Goal: Transaction & Acquisition: Book appointment/travel/reservation

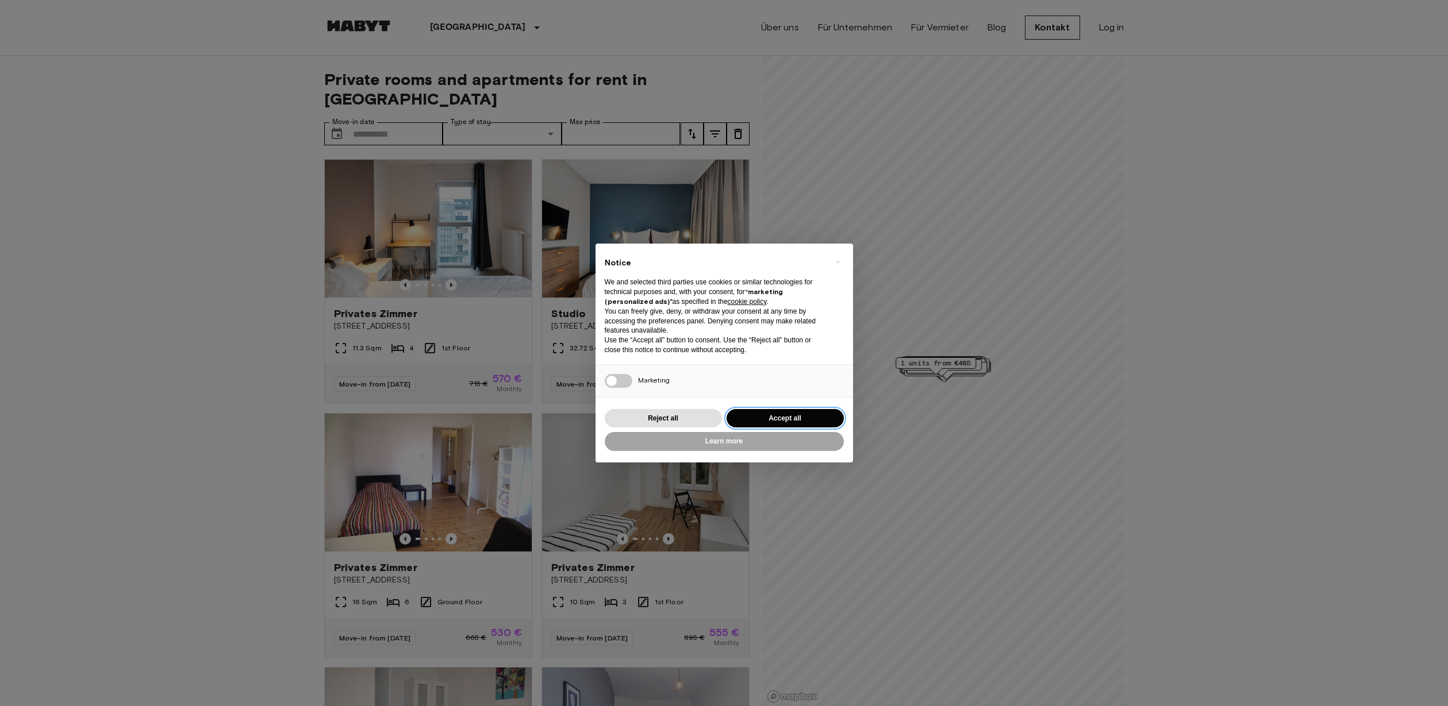
click at [803, 410] on button "Accept all" at bounding box center [785, 418] width 117 height 19
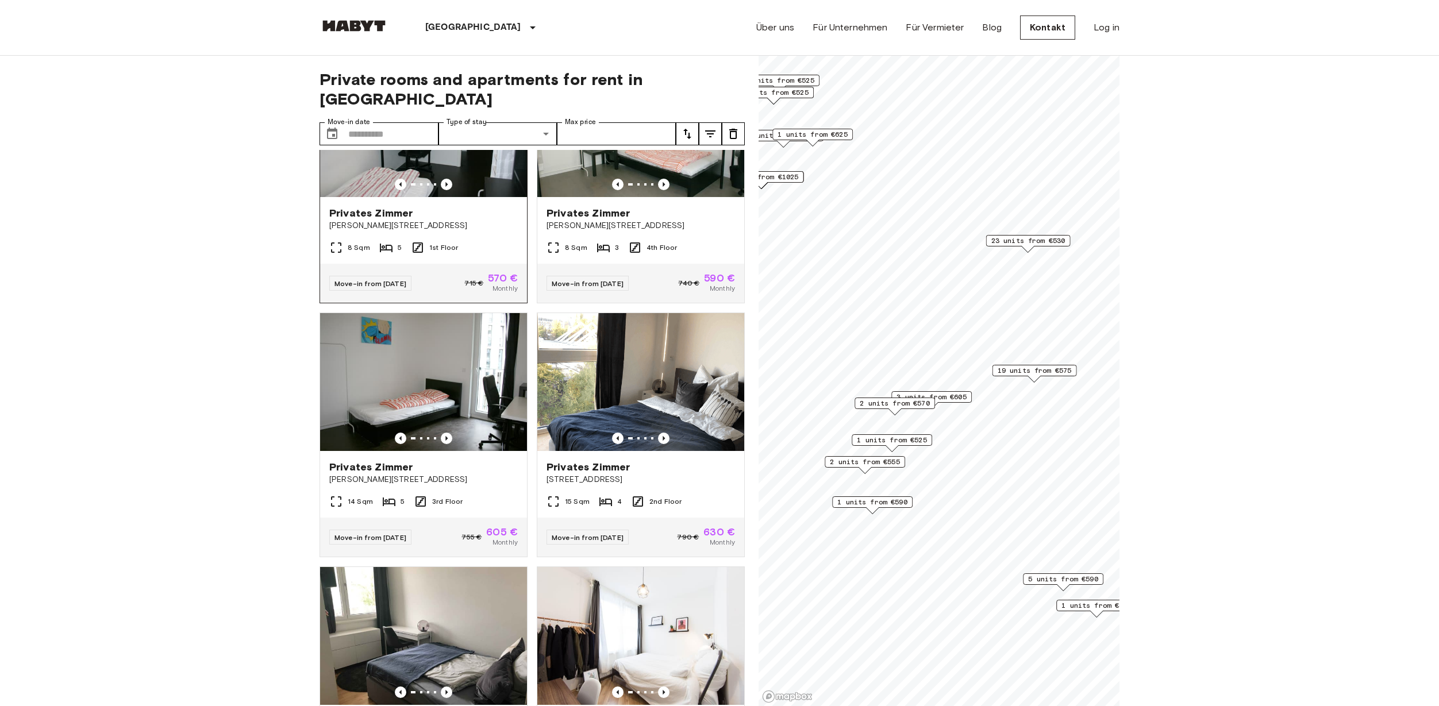
scroll to position [805, 0]
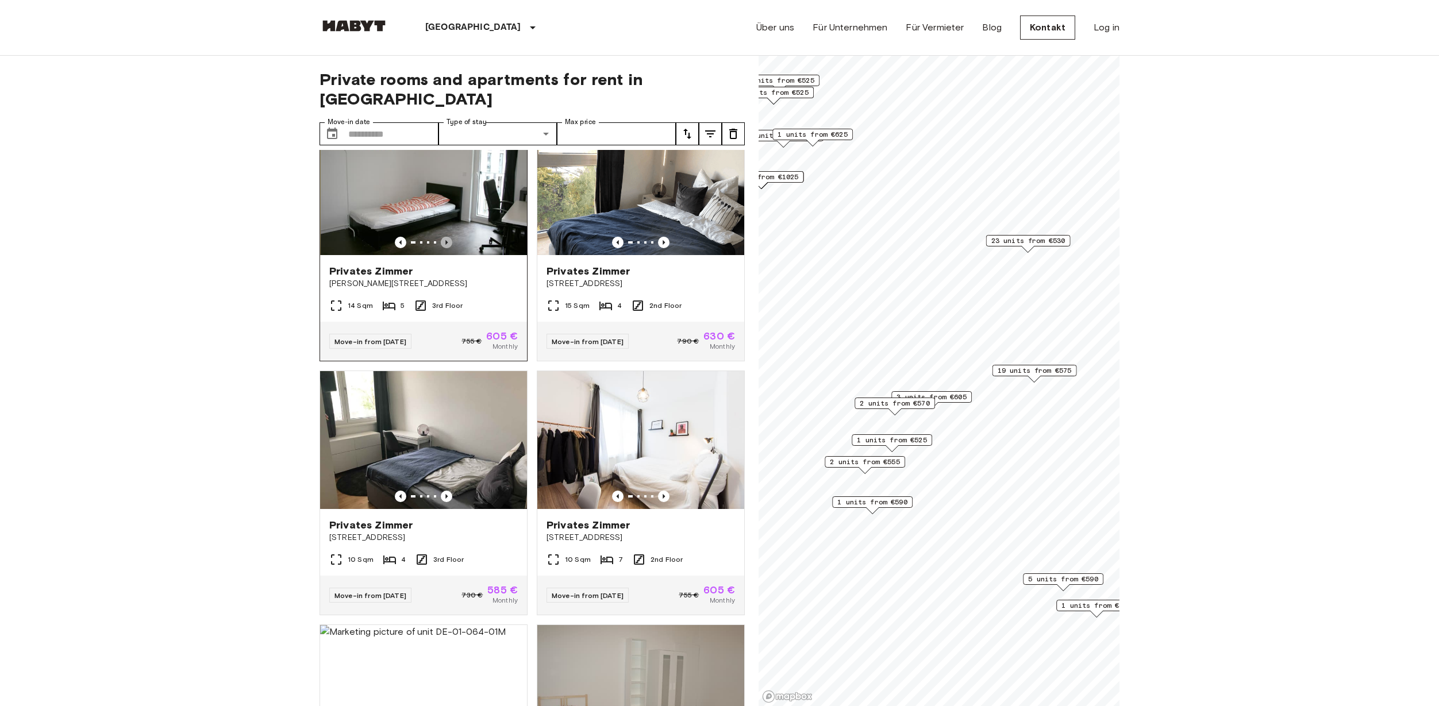
click at [441, 237] on icon "Previous image" at bounding box center [446, 242] width 11 height 11
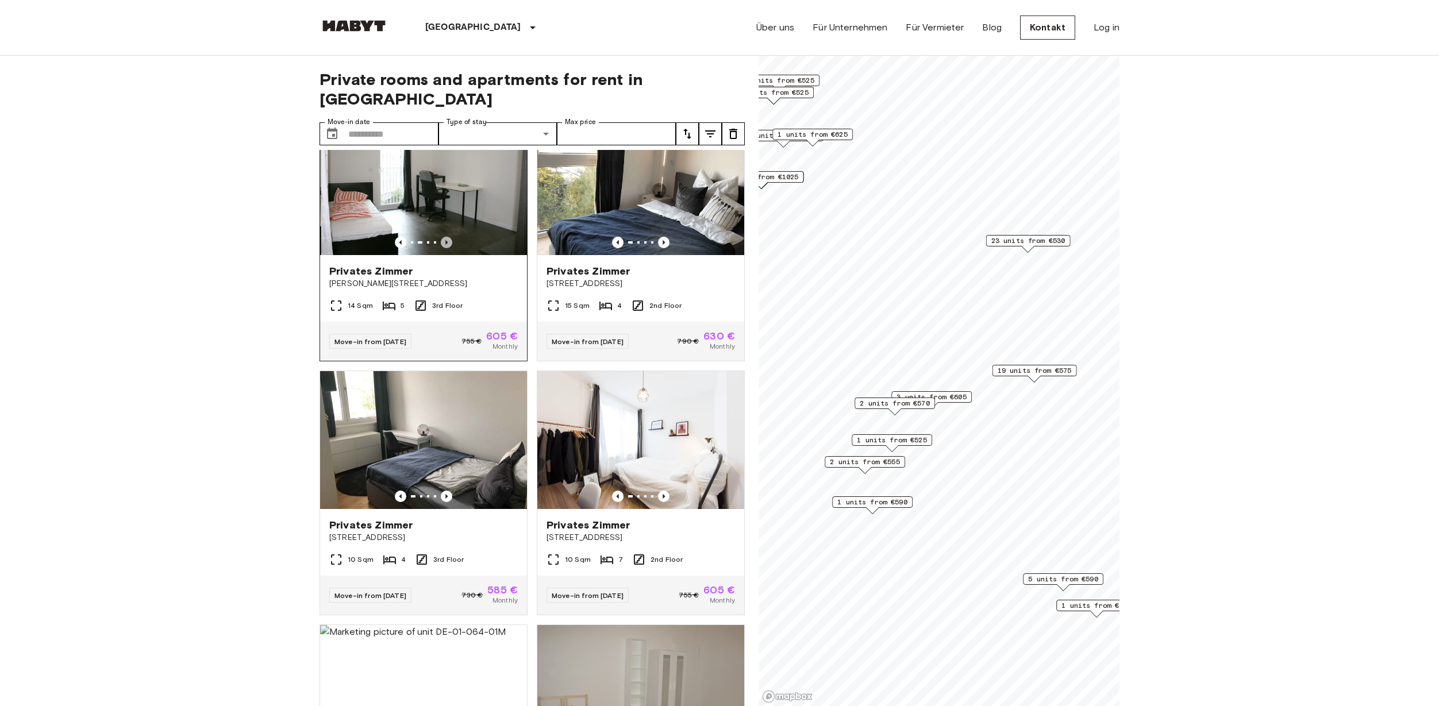
click at [441, 237] on icon "Previous image" at bounding box center [446, 242] width 11 height 11
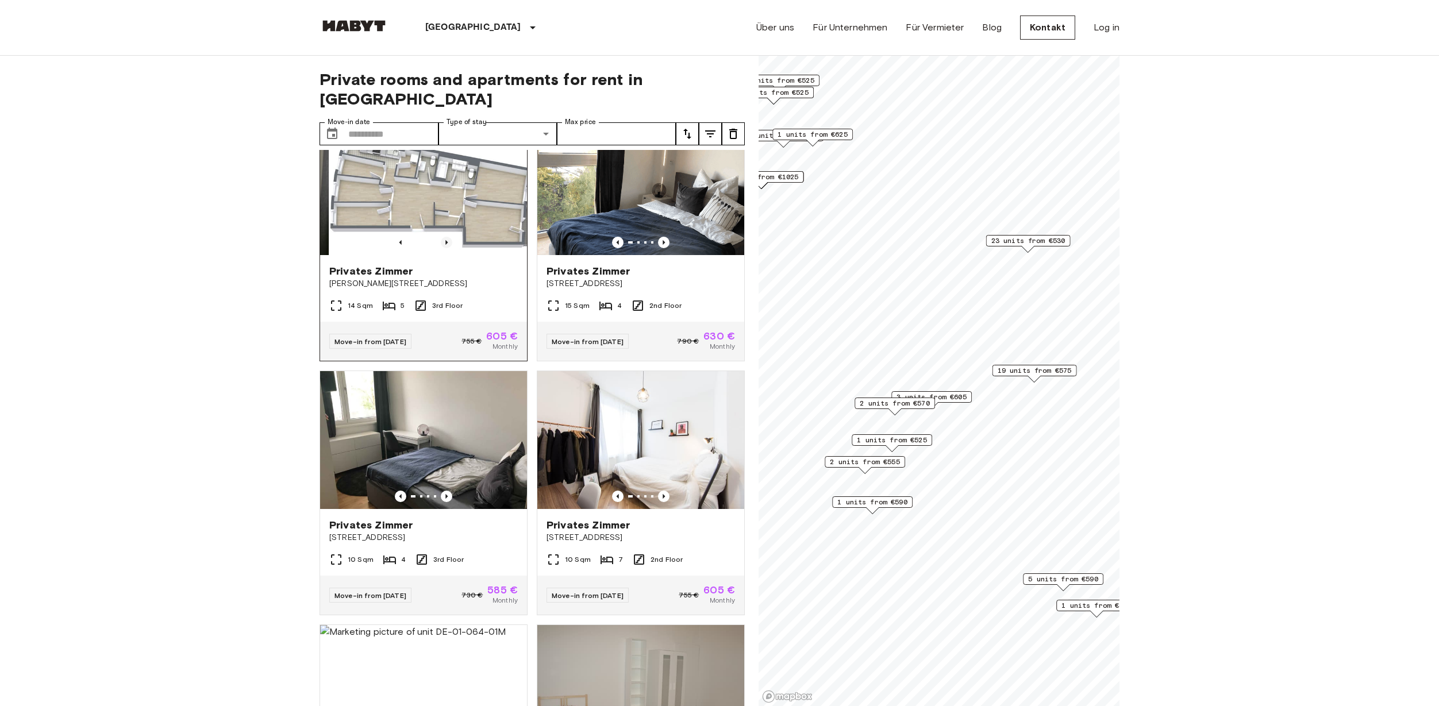
click at [441, 237] on icon "Previous image" at bounding box center [446, 242] width 11 height 11
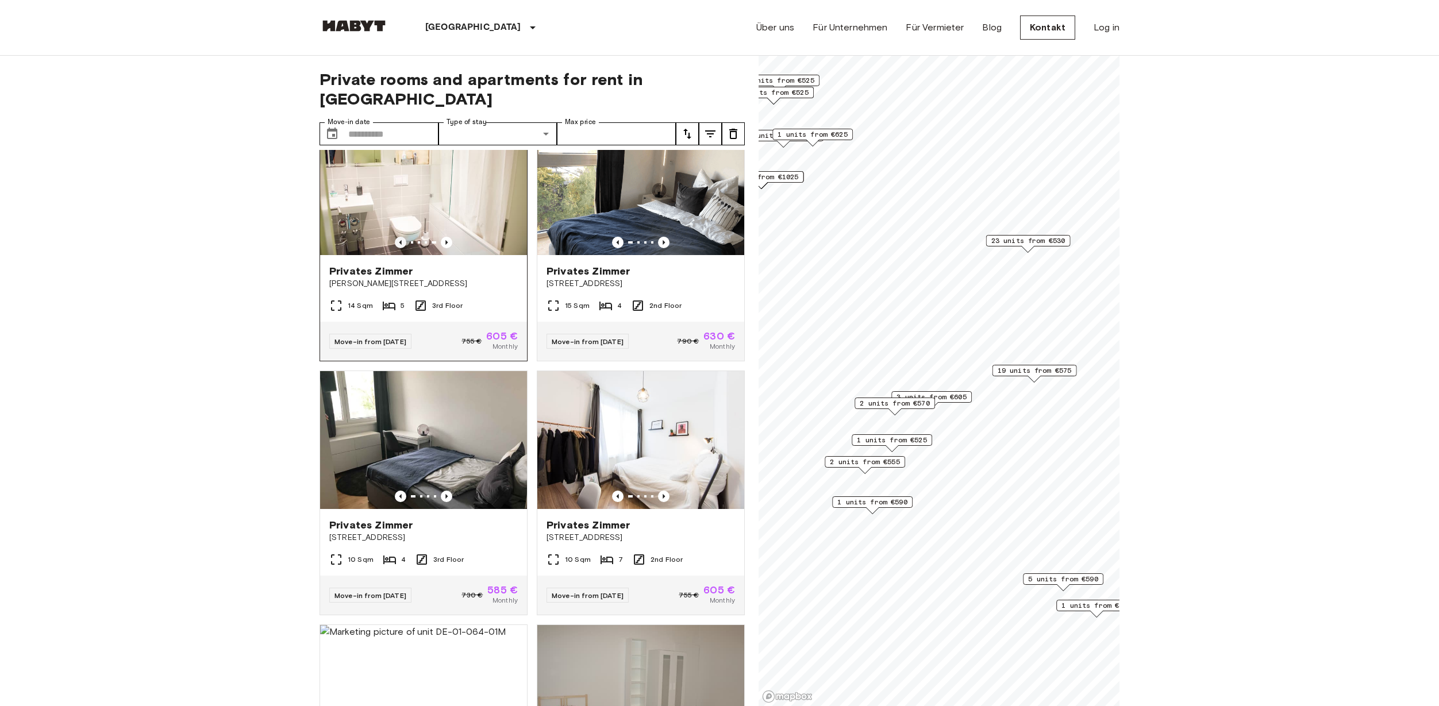
click at [400, 239] on icon "Previous image" at bounding box center [400, 242] width 11 height 11
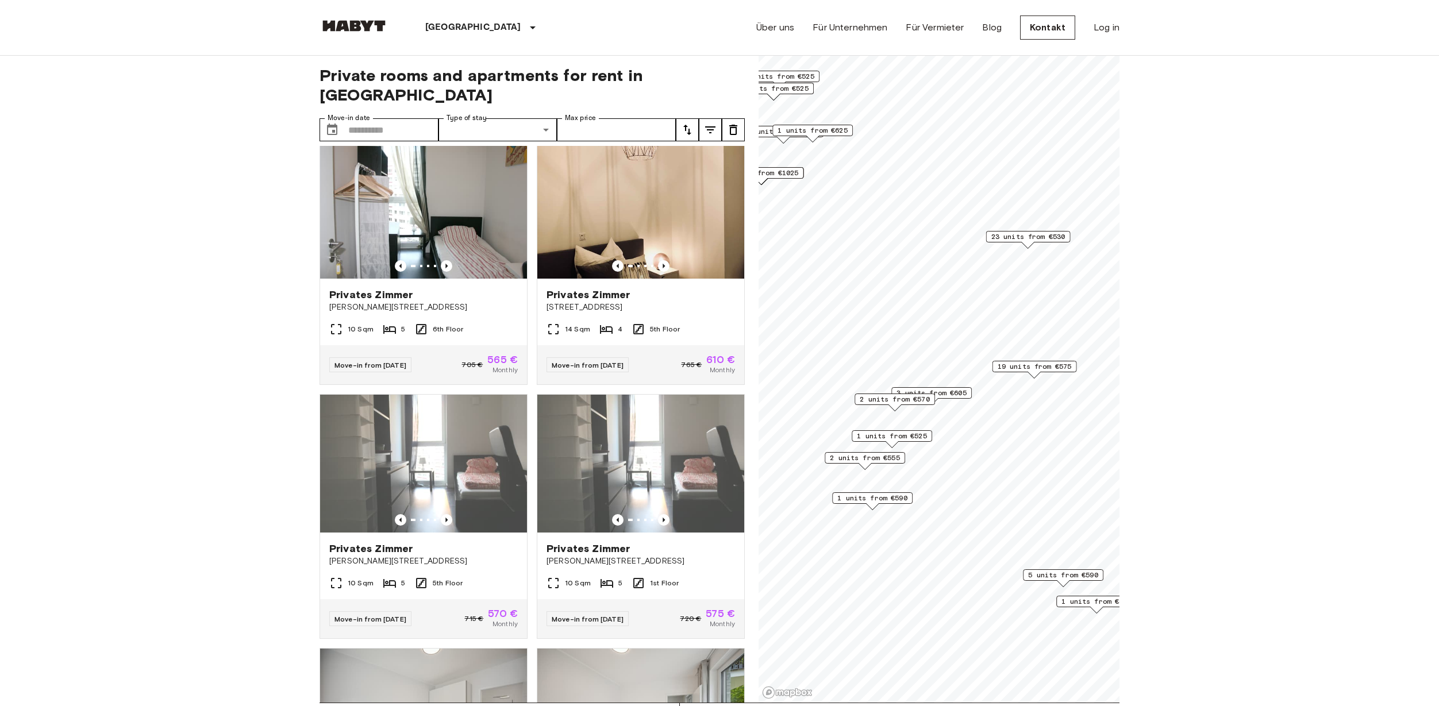
scroll to position [0, 0]
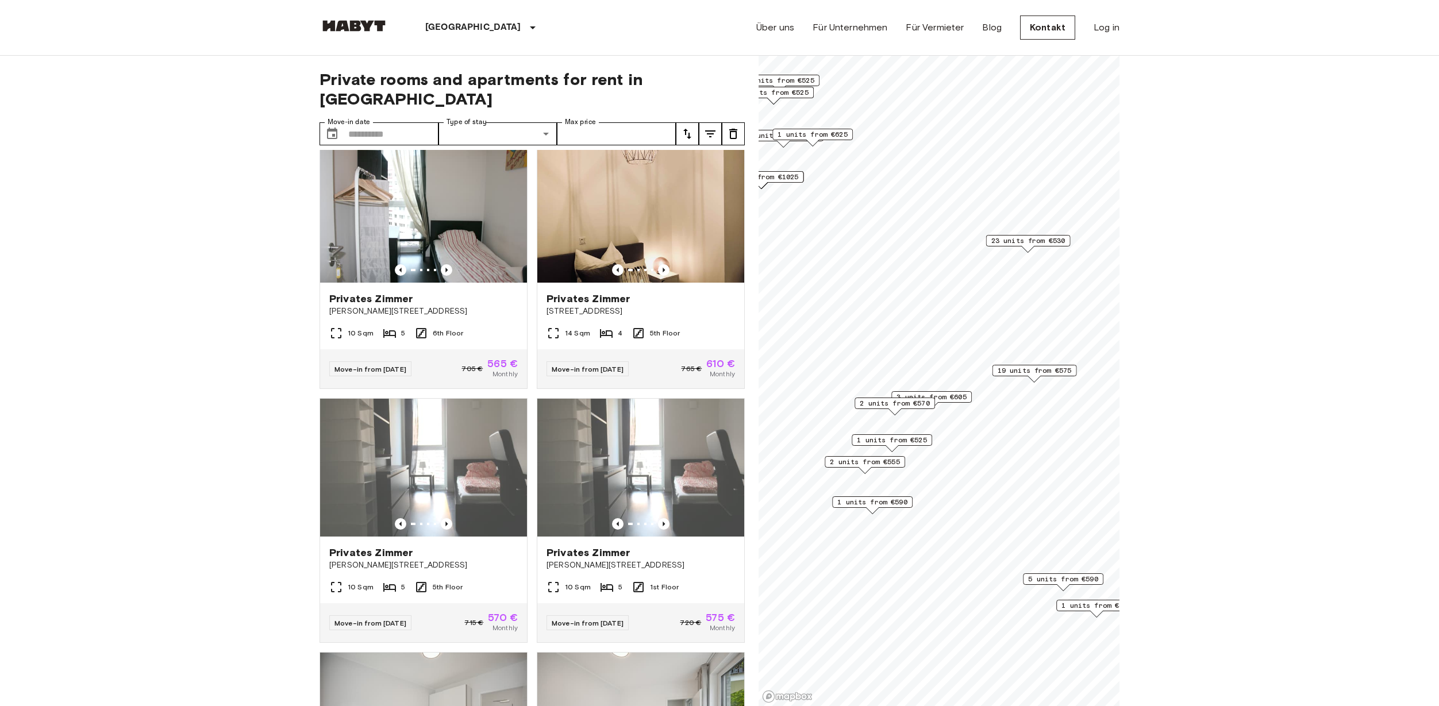
click at [387, 91] on div "Private rooms and apartments for rent in [GEOGRAPHIC_DATA] Move-in date ​ Move-…" at bounding box center [532, 381] width 425 height 651
click at [384, 122] on input "Move-in date" at bounding box center [393, 133] width 90 height 23
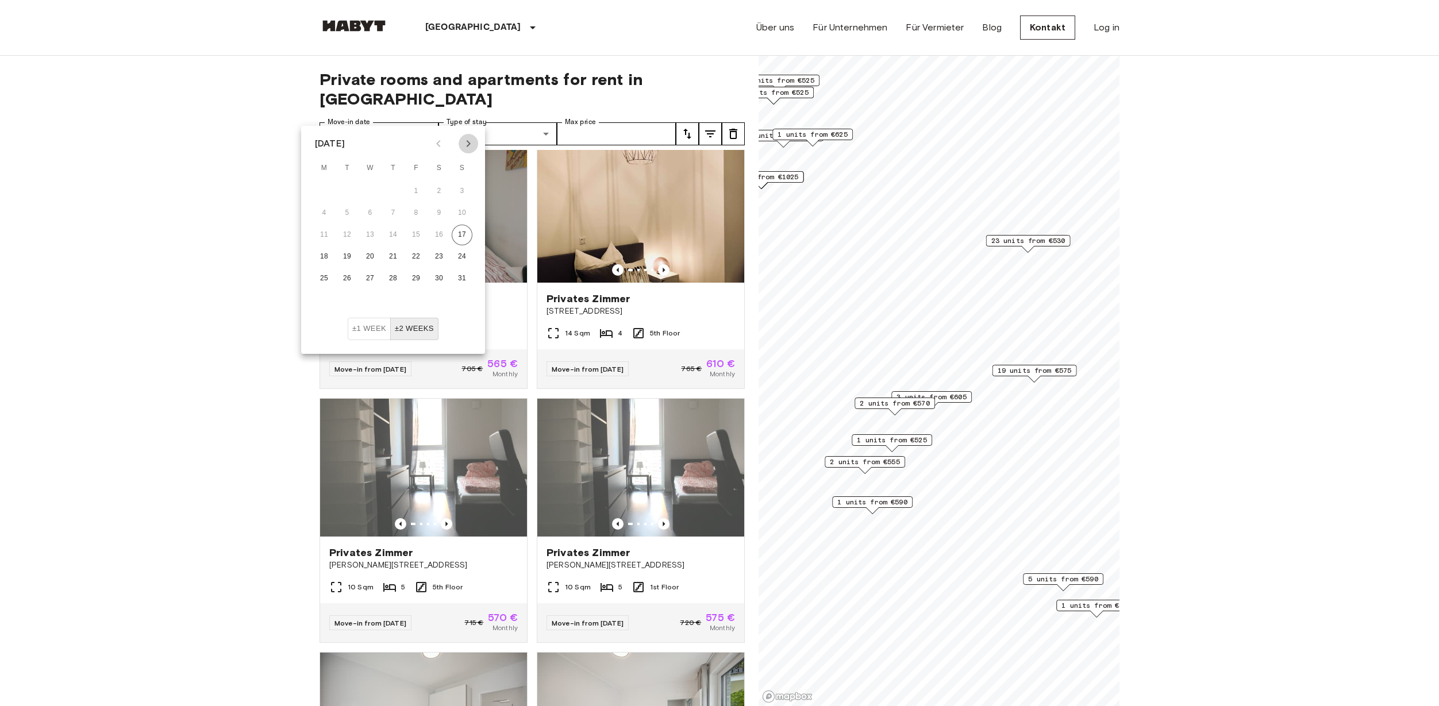
click at [467, 144] on icon "Next month" at bounding box center [469, 144] width 14 height 14
click at [466, 144] on icon "Next month" at bounding box center [469, 144] width 14 height 14
click at [364, 184] on button "1" at bounding box center [370, 191] width 21 height 21
type input "**********"
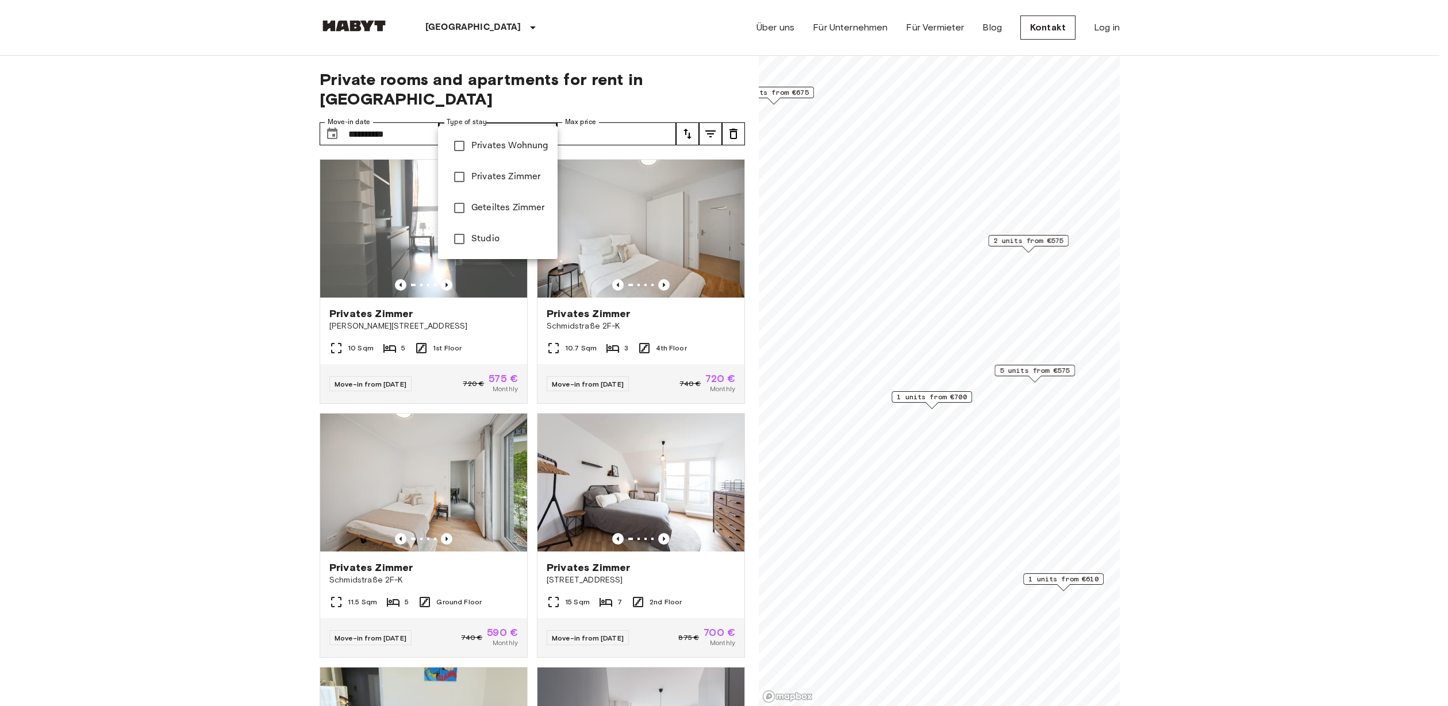
click at [267, 180] on div at bounding box center [724, 353] width 1448 height 706
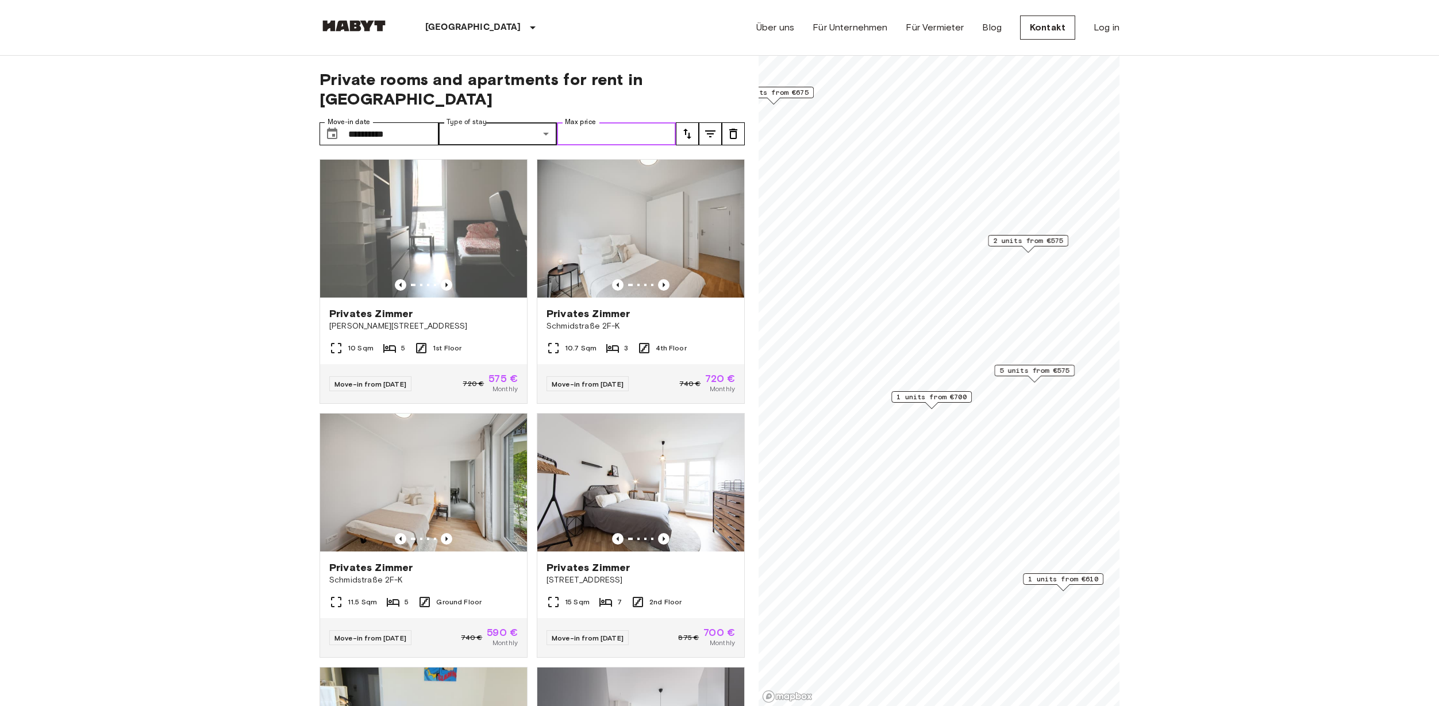
click at [614, 122] on input "Max price" at bounding box center [616, 133] width 119 height 23
type input "*"
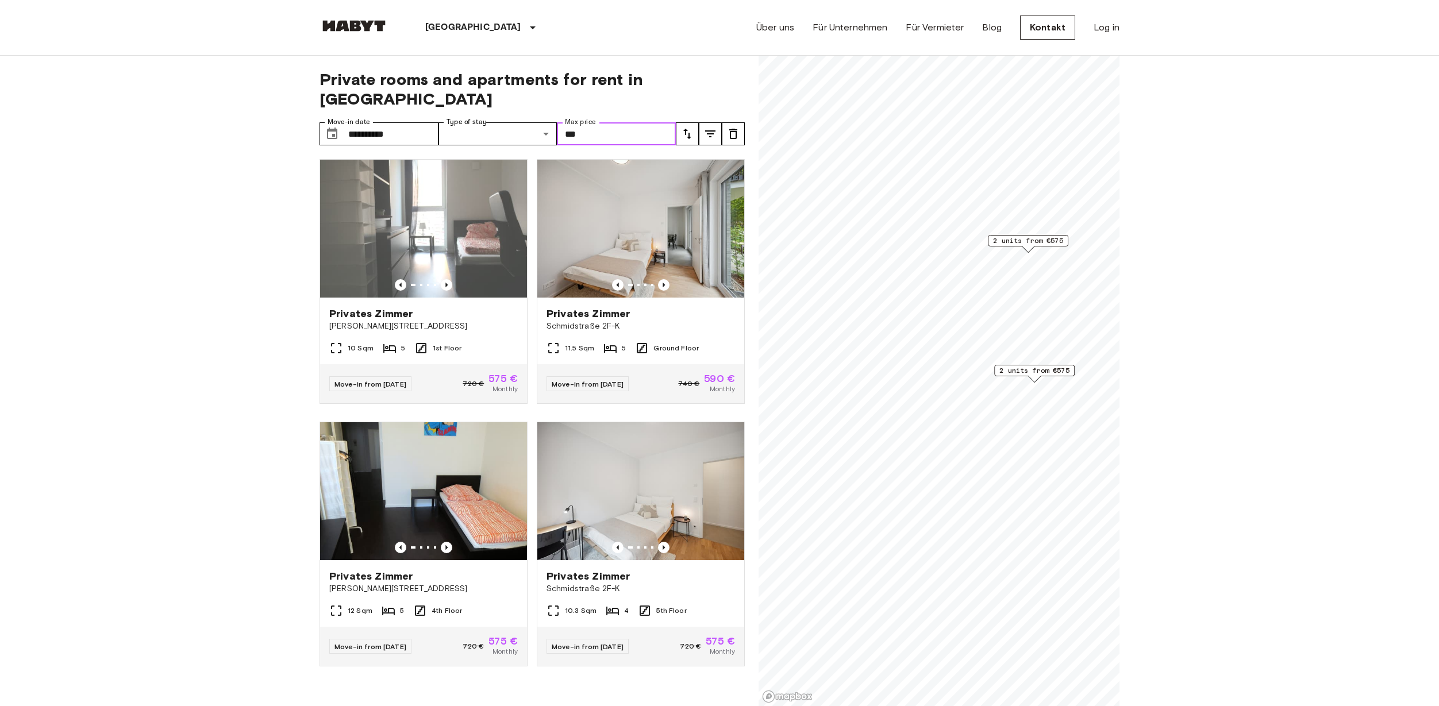
type input "***"
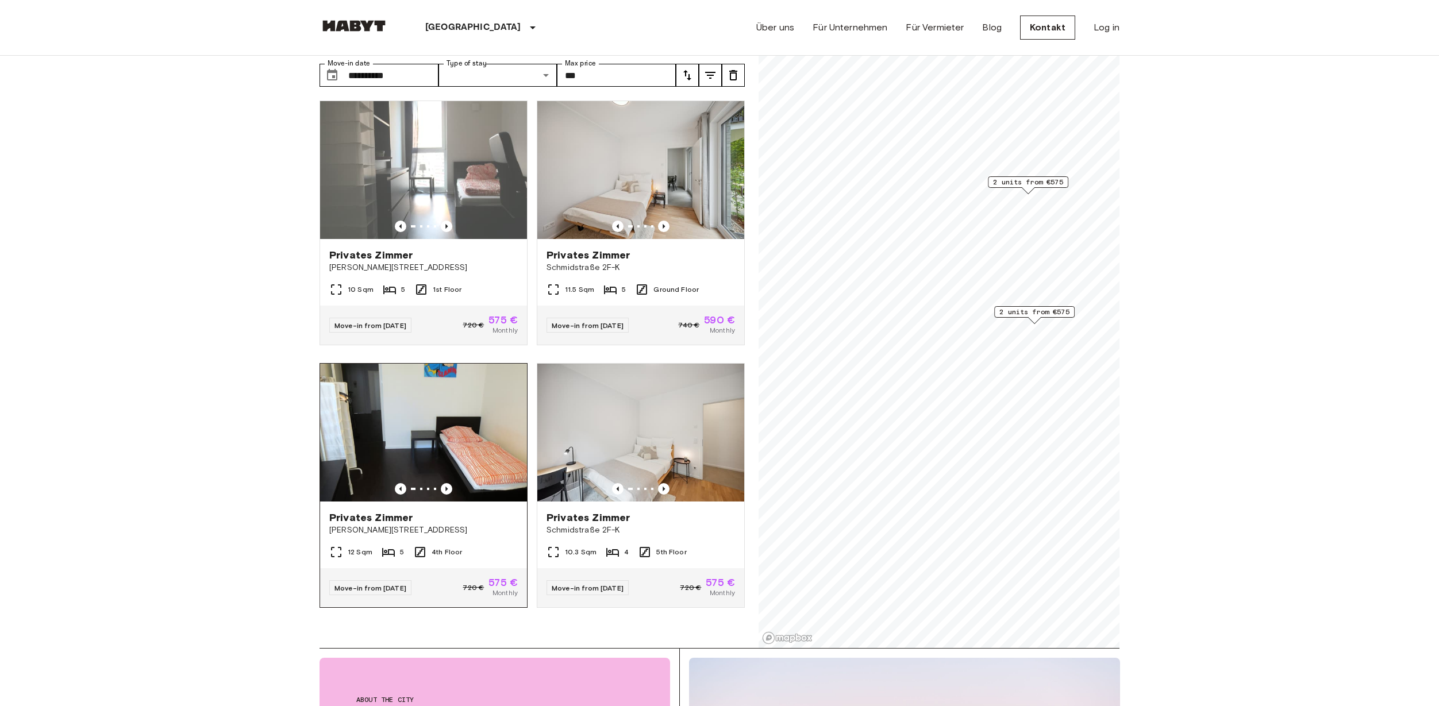
scroll to position [57, 0]
click at [441, 485] on icon "Previous image" at bounding box center [446, 490] width 11 height 11
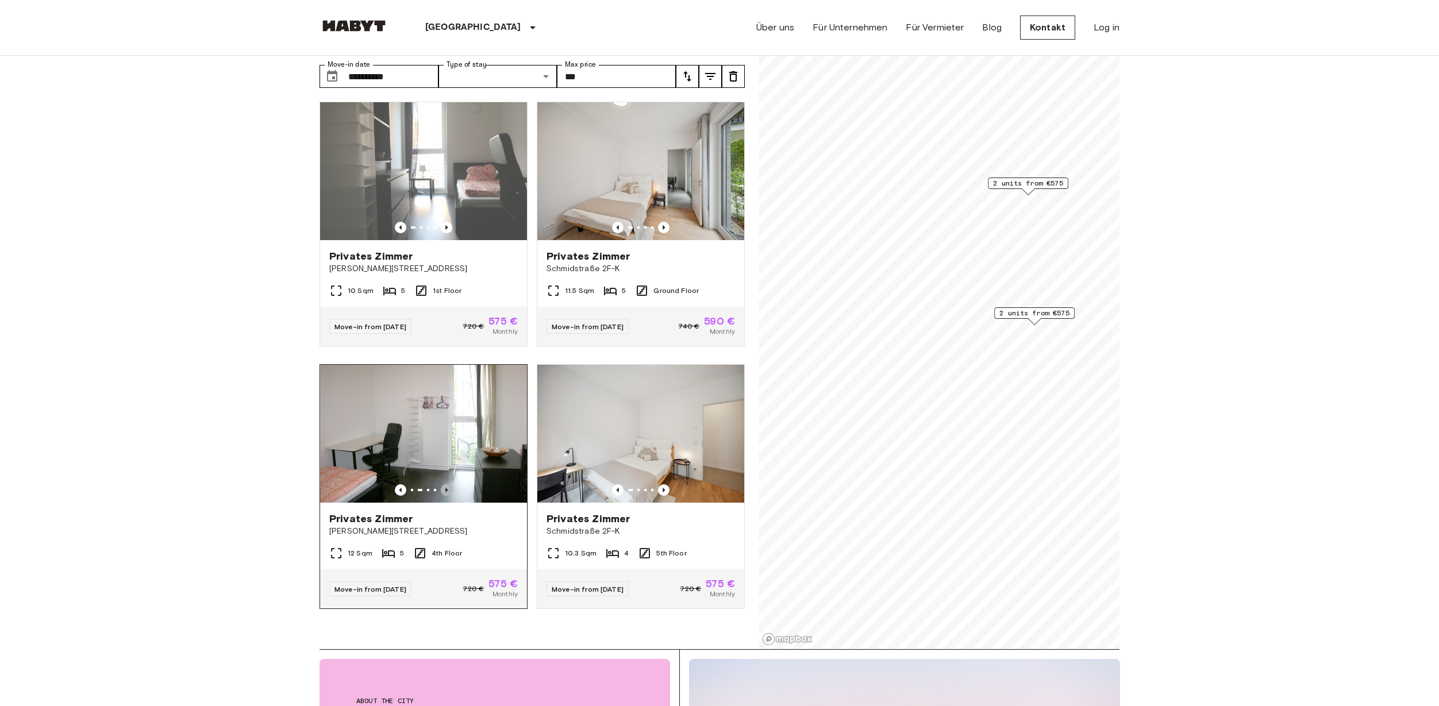
click at [441, 485] on icon "Previous image" at bounding box center [446, 490] width 11 height 11
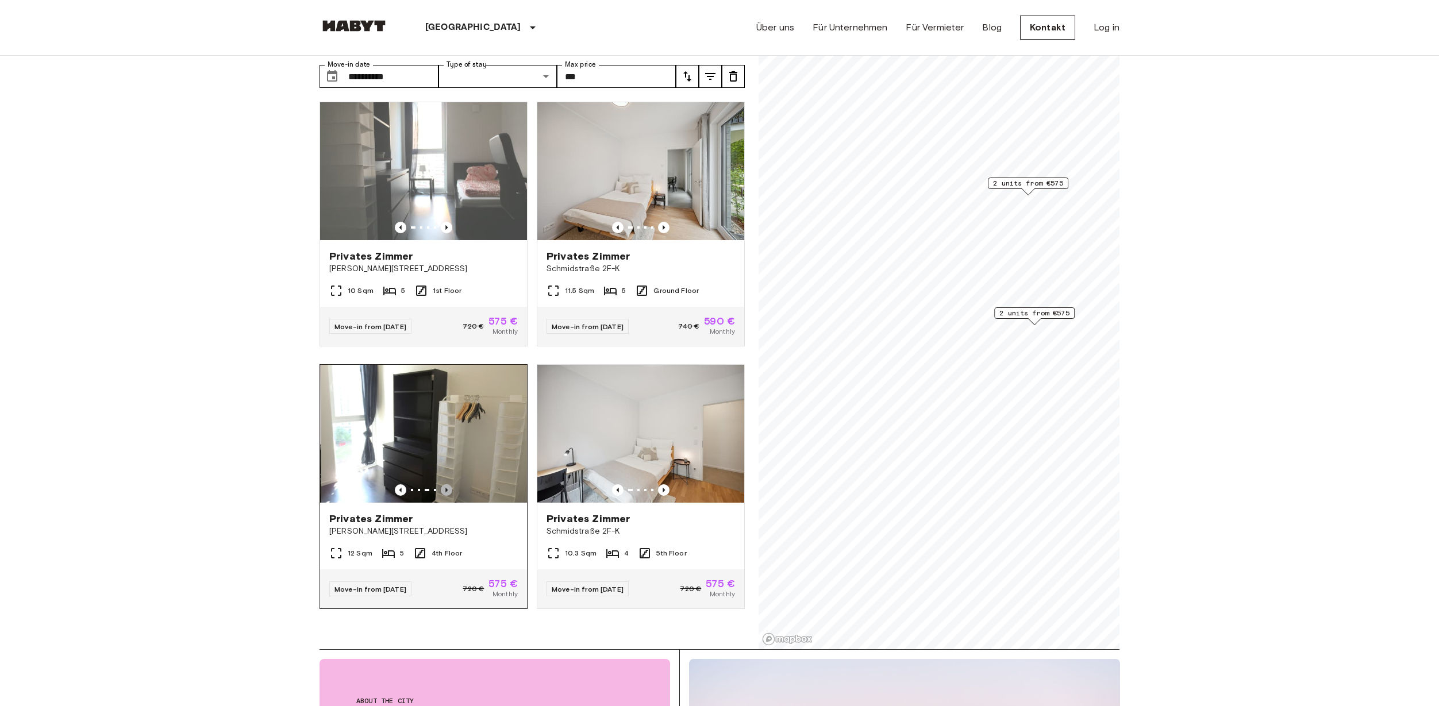
click at [442, 485] on icon "Previous image" at bounding box center [446, 490] width 11 height 11
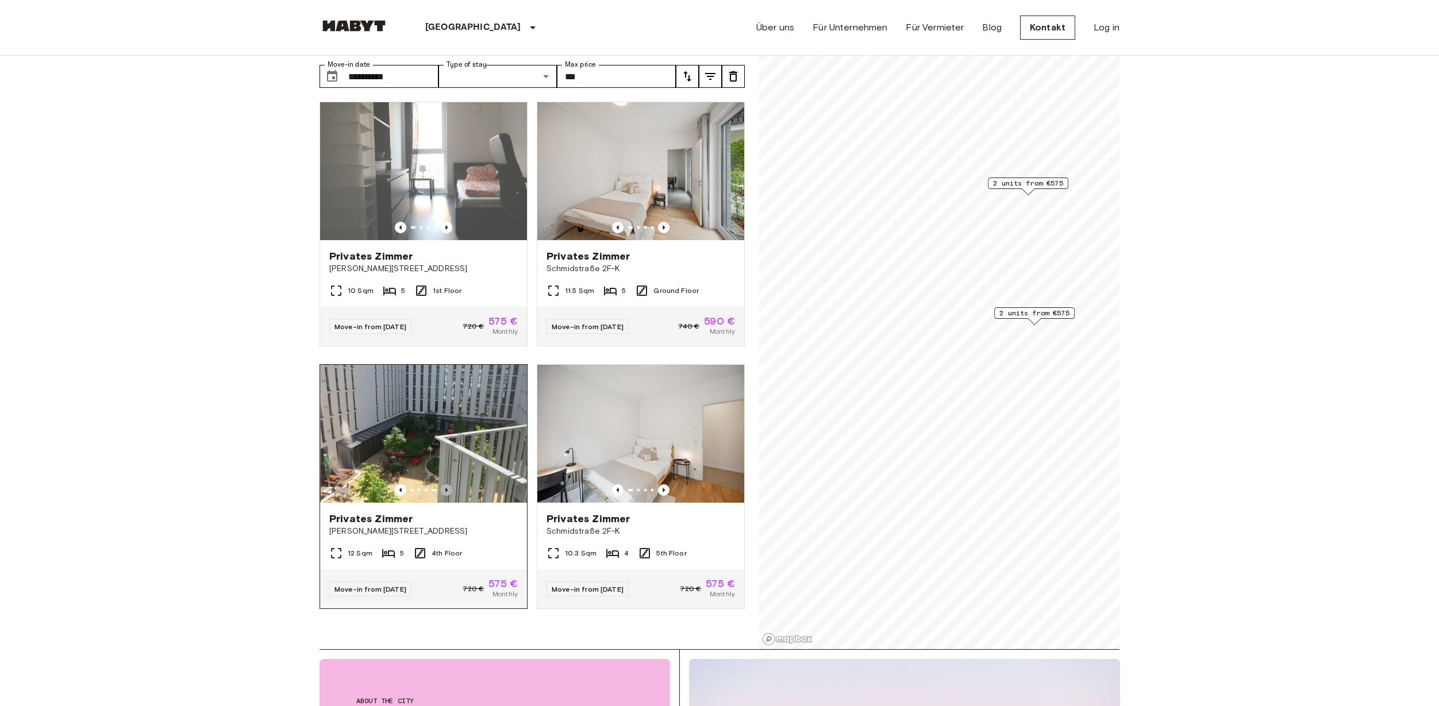
click at [442, 485] on icon "Previous image" at bounding box center [446, 490] width 11 height 11
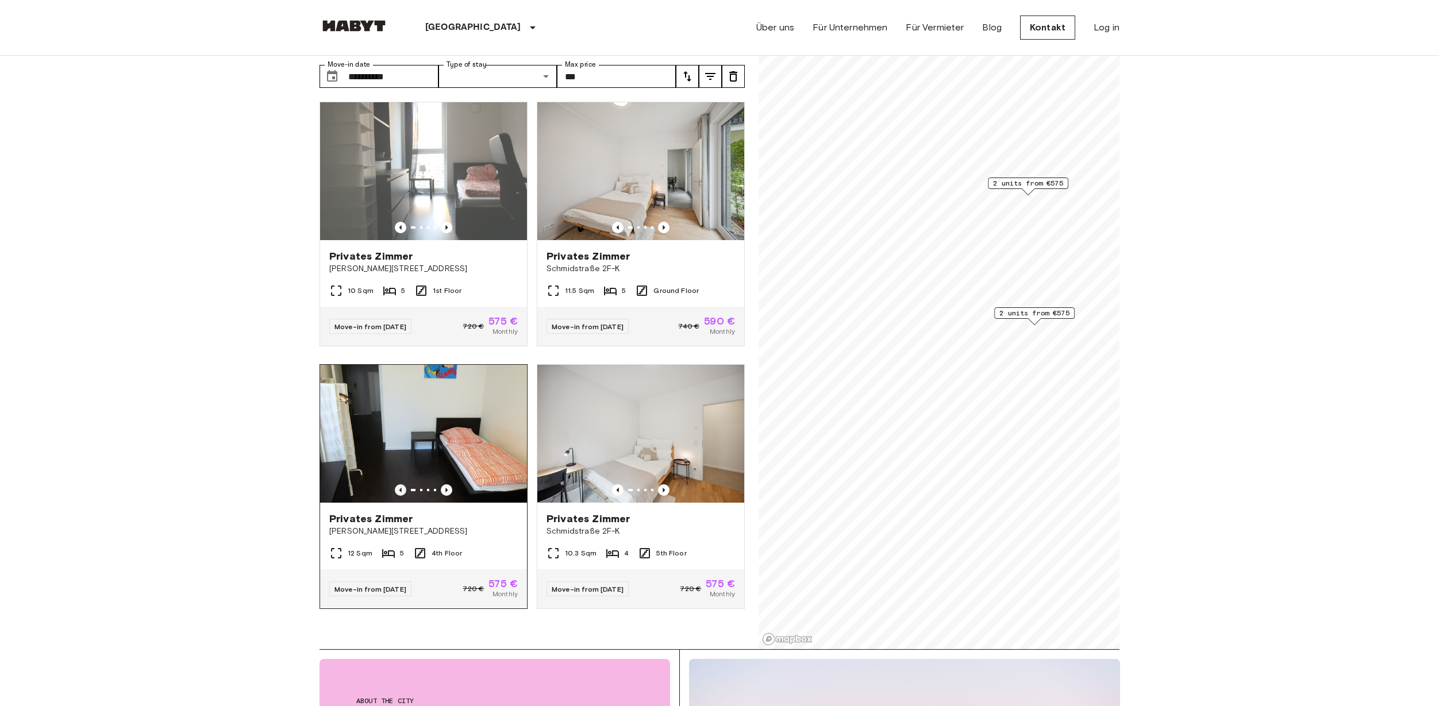
click at [399, 485] on icon "Previous image" at bounding box center [400, 490] width 11 height 11
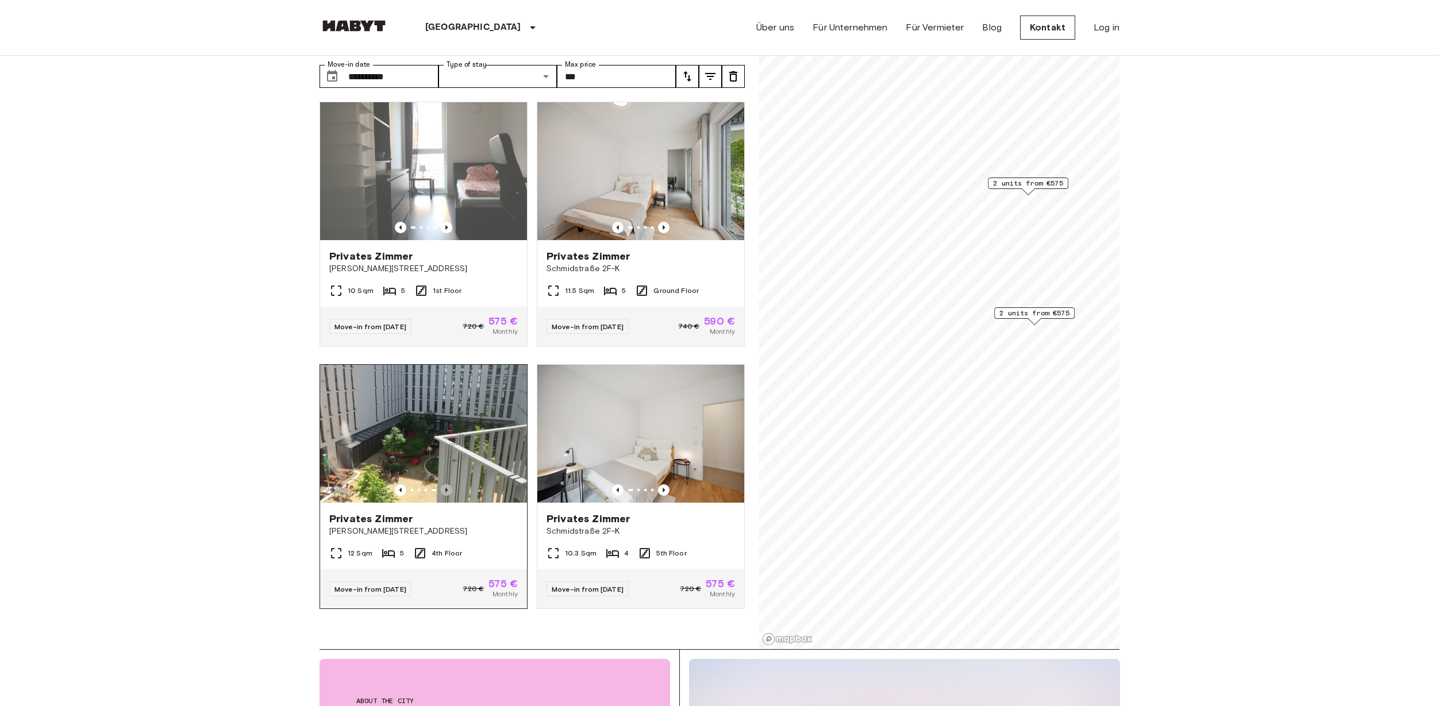
click at [442, 485] on icon "Previous image" at bounding box center [446, 490] width 11 height 11
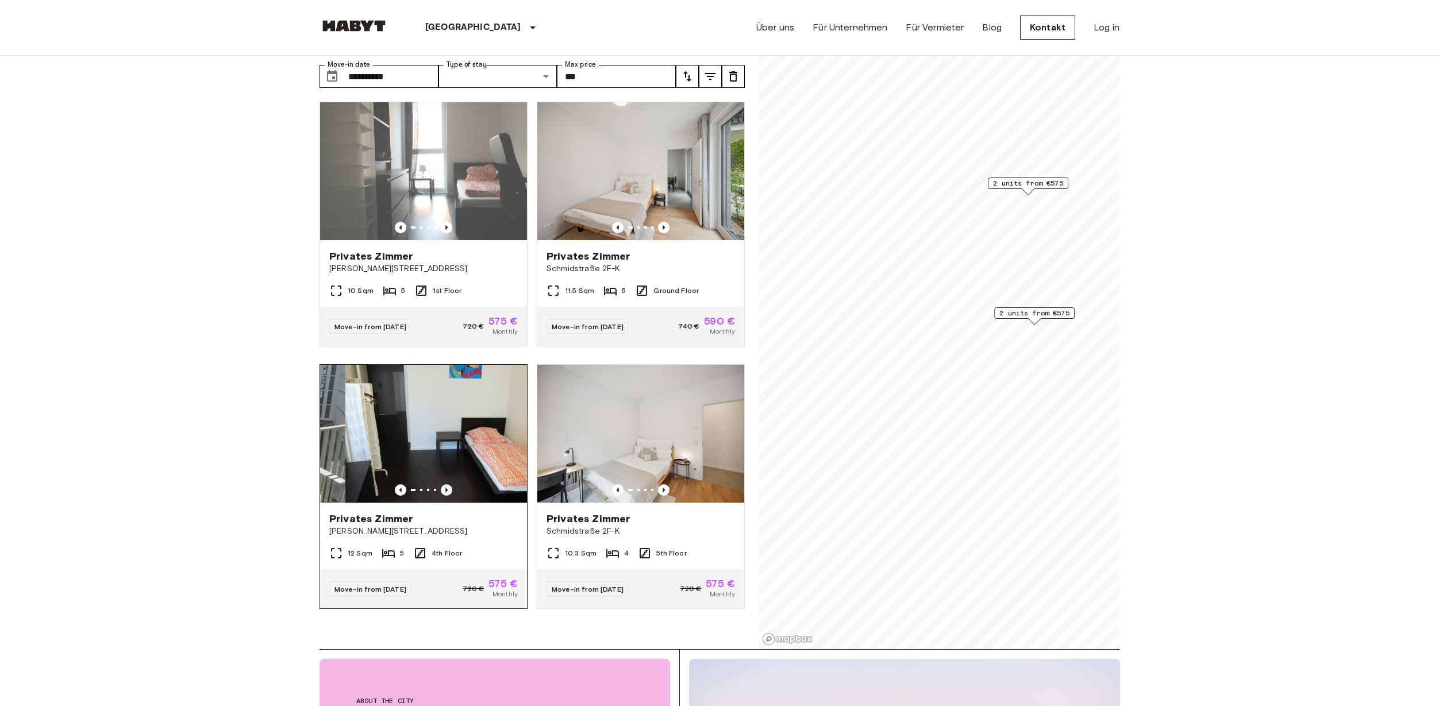
click at [442, 485] on icon "Previous image" at bounding box center [446, 490] width 11 height 11
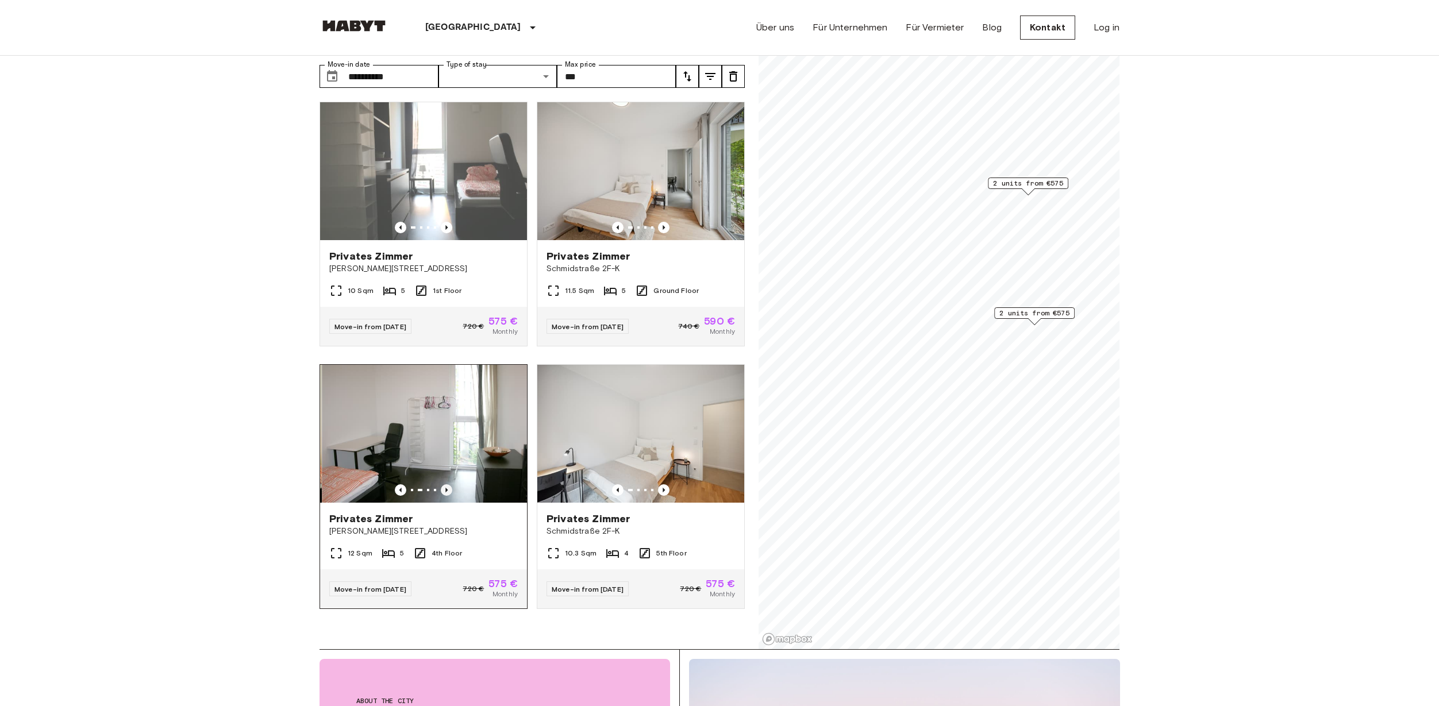
click at [442, 485] on icon "Previous image" at bounding box center [446, 490] width 11 height 11
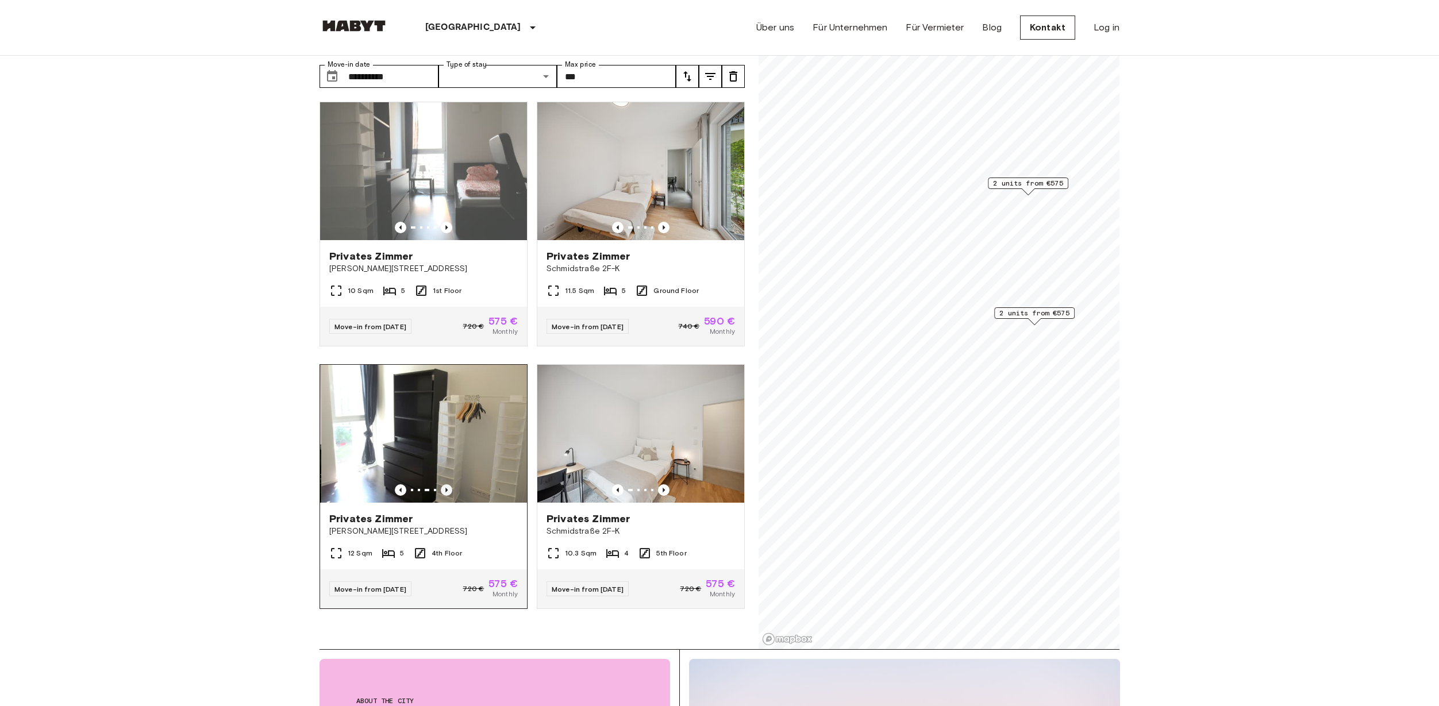
click at [442, 485] on icon "Previous image" at bounding box center [446, 490] width 11 height 11
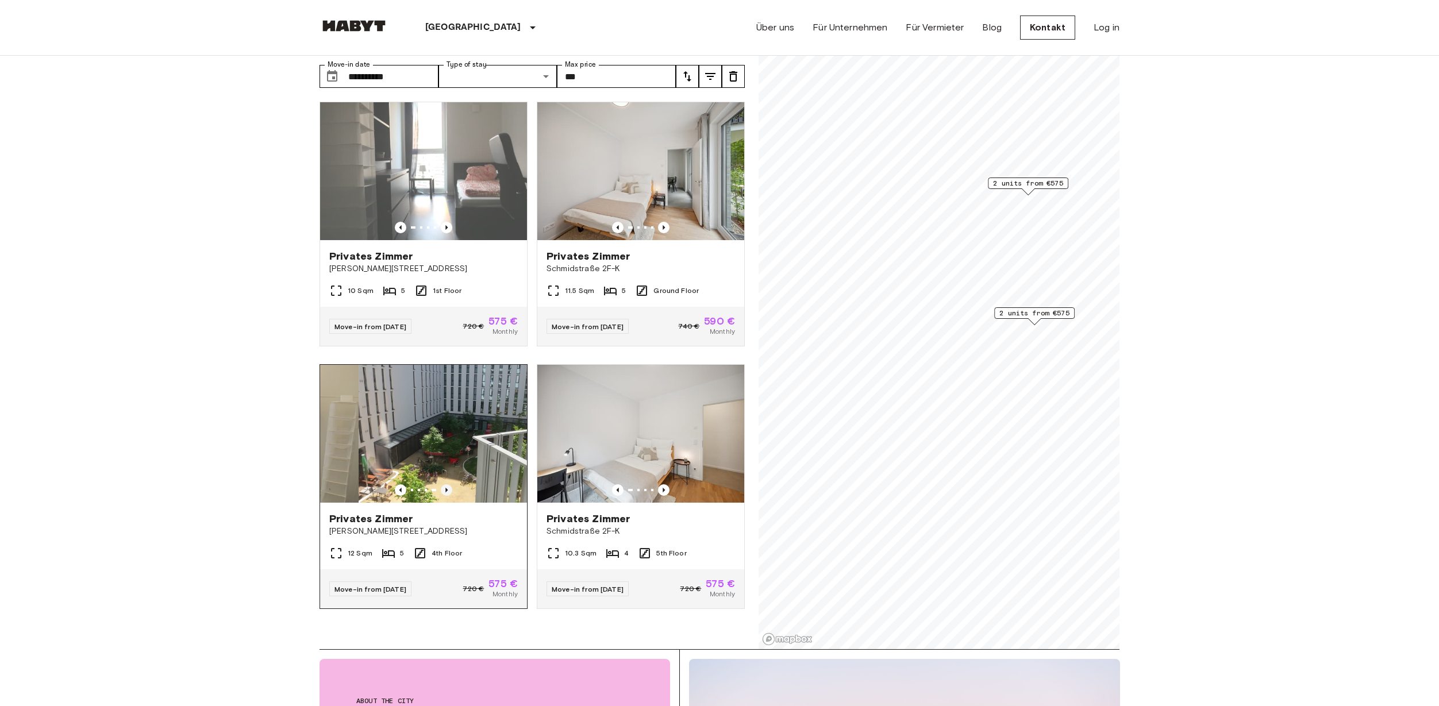
click at [441, 485] on icon "Previous image" at bounding box center [446, 490] width 11 height 11
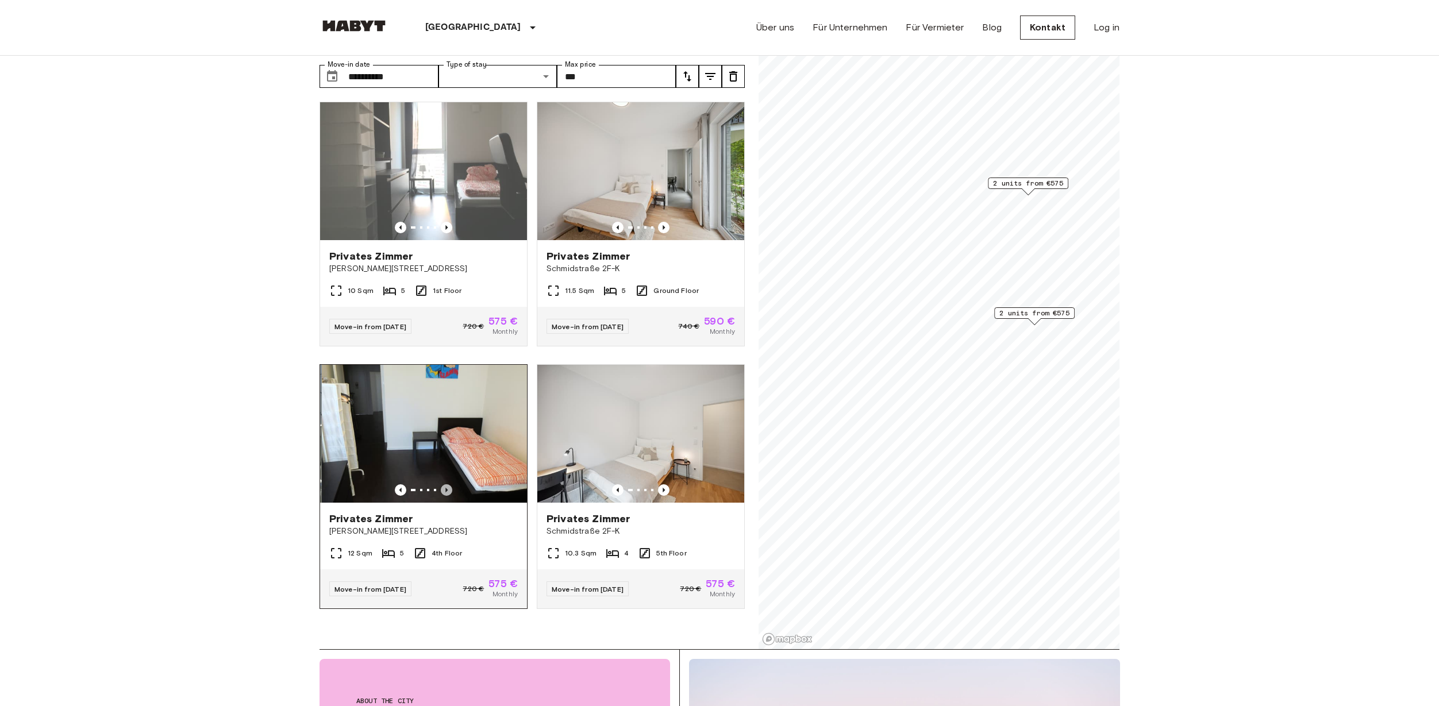
click at [441, 485] on icon "Previous image" at bounding box center [446, 490] width 11 height 11
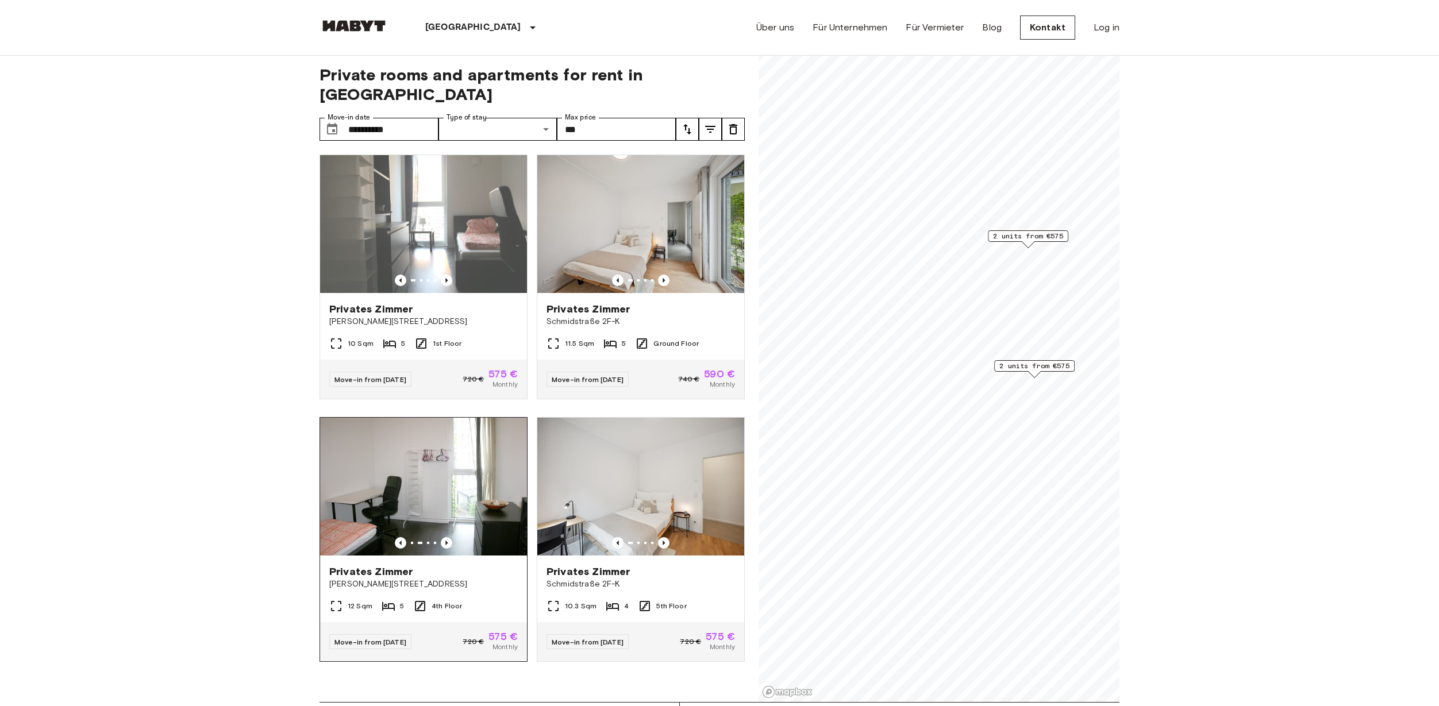
scroll to position [0, 0]
